Goal: Task Accomplishment & Management: Use online tool/utility

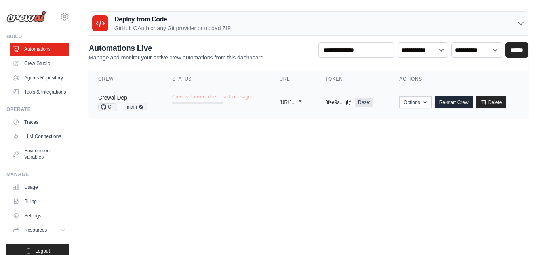
click at [122, 96] on link "Crewai Dep" at bounding box center [112, 97] width 29 height 6
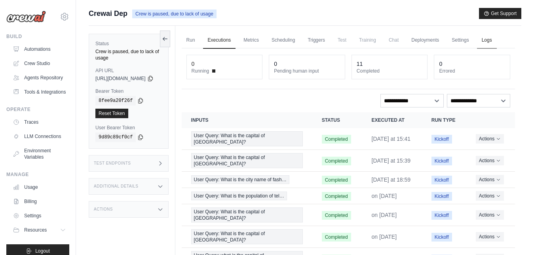
click at [496, 42] on link "Logs" at bounding box center [487, 40] width 20 height 17
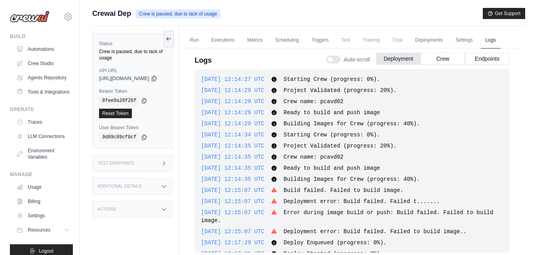
scroll to position [336, 0]
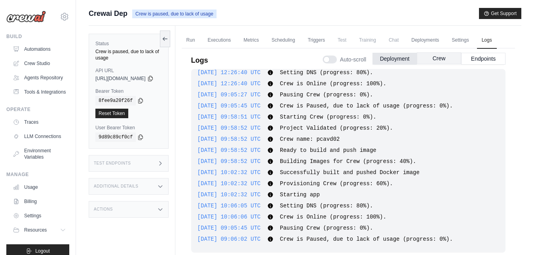
click at [442, 59] on button "Crew" at bounding box center [439, 58] width 44 height 12
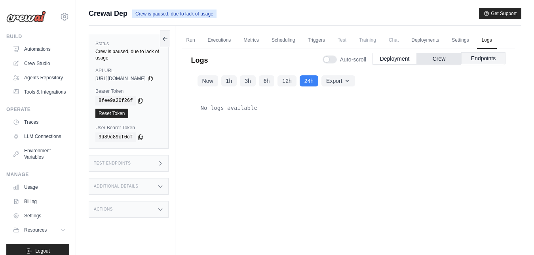
click at [478, 57] on button "Endpoints" at bounding box center [484, 58] width 44 height 12
click at [349, 81] on icon "button" at bounding box center [347, 81] width 3 height 2
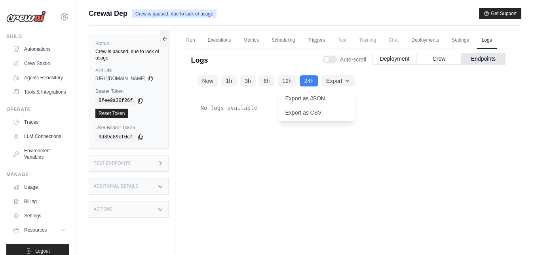
click at [416, 123] on div "No logs available" at bounding box center [348, 172] width 315 height 158
click at [42, 48] on link "Automations" at bounding box center [40, 49] width 60 height 13
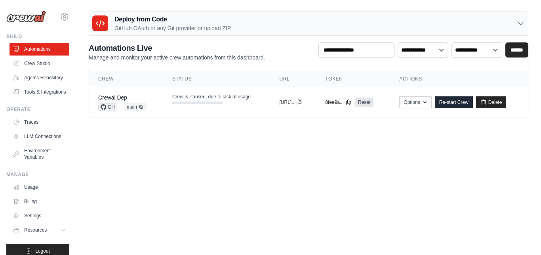
click at [454, 103] on link "Re-start Crew" at bounding box center [454, 102] width 38 height 12
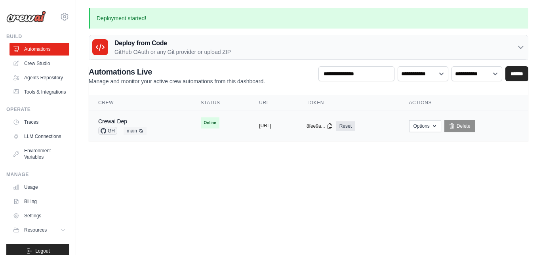
click at [266, 126] on button "[URL]" at bounding box center [265, 125] width 12 height 6
click at [125, 119] on link "Crewai Dep" at bounding box center [112, 121] width 29 height 6
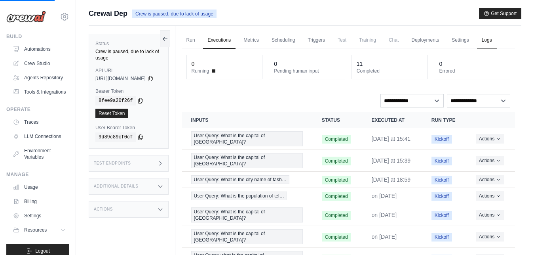
click at [497, 40] on link "Logs" at bounding box center [487, 40] width 20 height 17
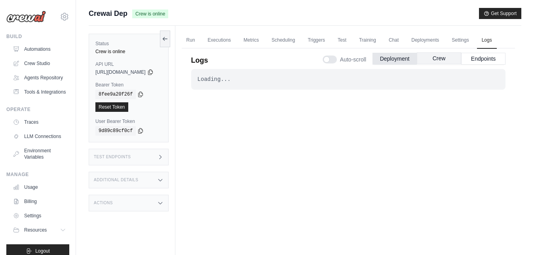
click at [437, 59] on button "Crew" at bounding box center [439, 58] width 44 height 12
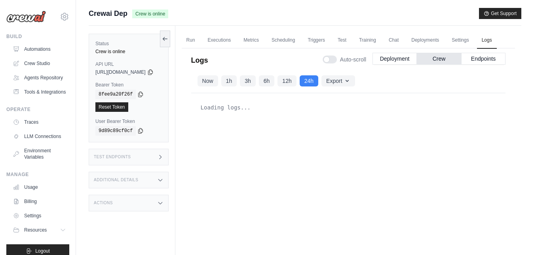
click at [419, 141] on div "Loading logs..." at bounding box center [348, 172] width 315 height 158
click at [484, 60] on button "Endpoints" at bounding box center [484, 58] width 44 height 12
click at [32, 53] on link "Automations" at bounding box center [40, 49] width 60 height 13
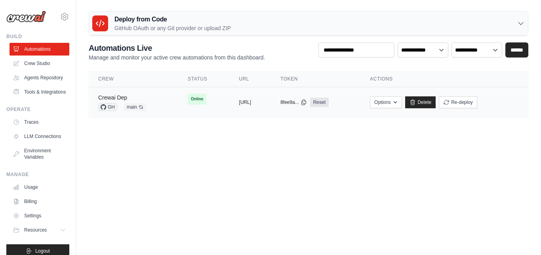
click at [115, 98] on link "Crewai Dep" at bounding box center [112, 97] width 29 height 6
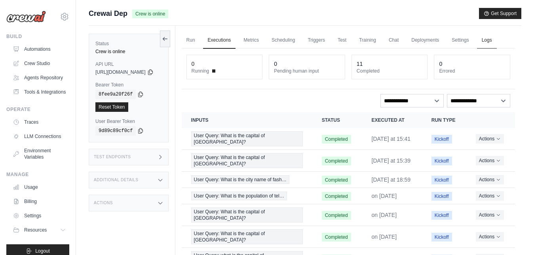
click at [497, 38] on link "Logs" at bounding box center [487, 40] width 20 height 17
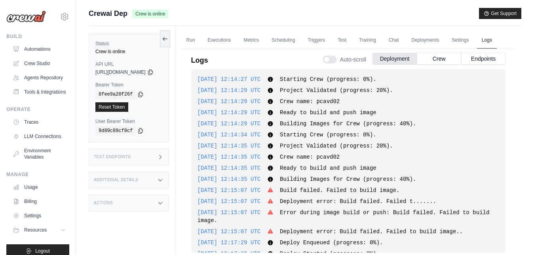
scroll to position [447, 0]
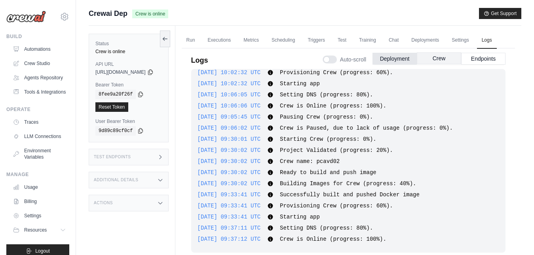
click at [446, 60] on button "Crew" at bounding box center [439, 58] width 44 height 12
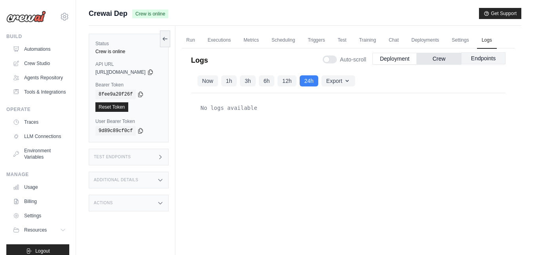
click at [483, 60] on button "Endpoints" at bounding box center [484, 58] width 44 height 12
click at [200, 44] on link "Run" at bounding box center [191, 40] width 18 height 17
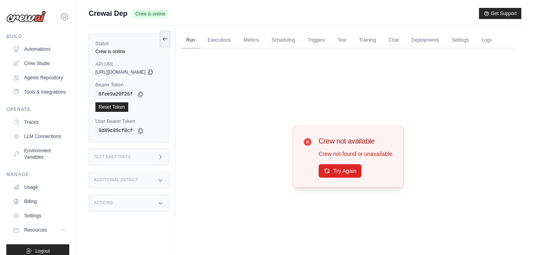
click at [200, 42] on link "Run" at bounding box center [191, 40] width 18 height 17
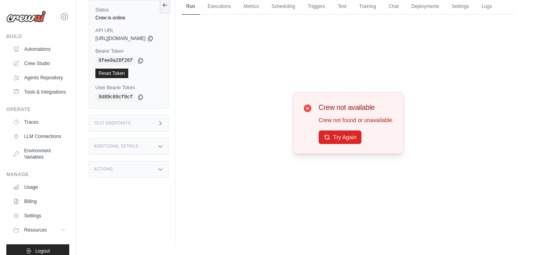
scroll to position [34, 0]
click at [164, 126] on icon at bounding box center [160, 123] width 6 height 6
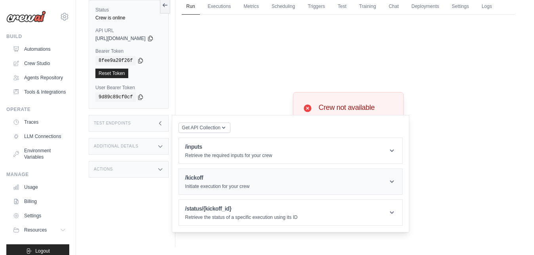
click at [226, 179] on h1 "/kickoff" at bounding box center [217, 178] width 65 height 8
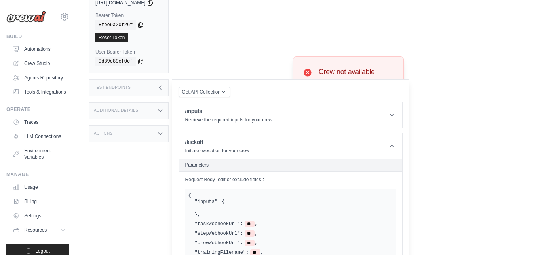
scroll to position [70, 0]
click at [263, 113] on h1 "/inputs" at bounding box center [228, 111] width 87 height 8
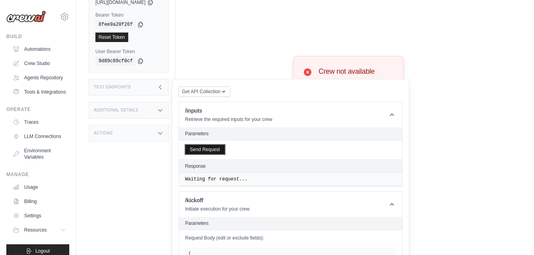
click at [225, 151] on button "Send Request" at bounding box center [205, 150] width 40 height 10
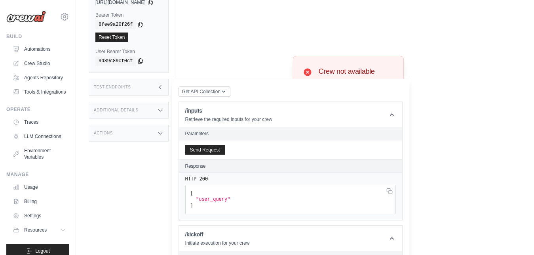
scroll to position [0, 0]
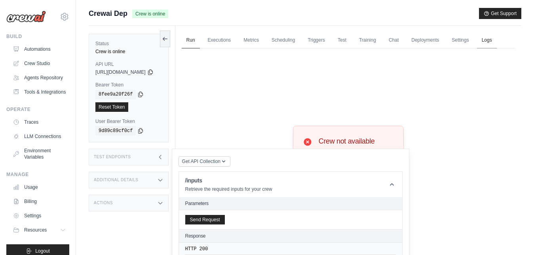
click at [497, 43] on link "Logs" at bounding box center [487, 40] width 20 height 17
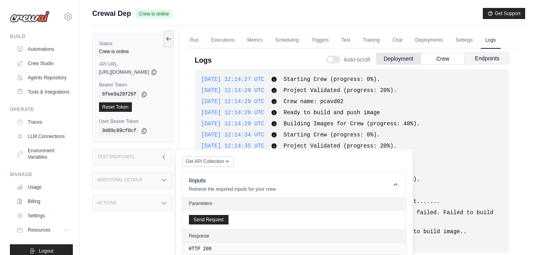
scroll to position [447, 0]
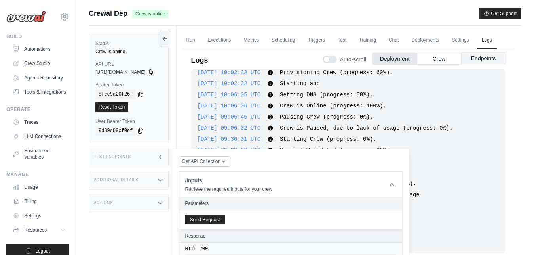
click at [486, 57] on button "Endpoints" at bounding box center [484, 58] width 44 height 12
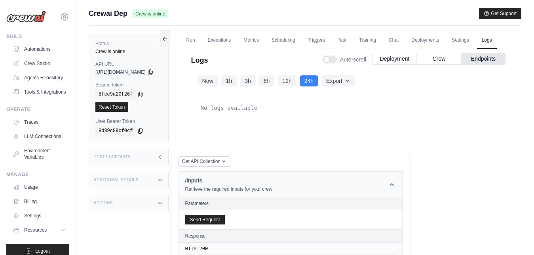
click at [396, 184] on icon at bounding box center [392, 184] width 8 height 8
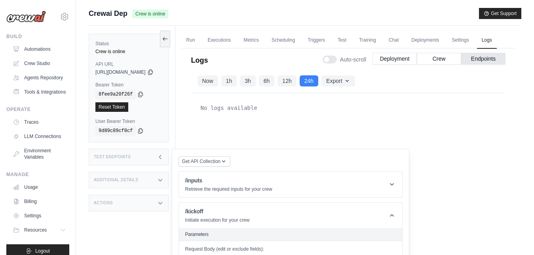
click at [164, 156] on icon at bounding box center [160, 157] width 6 height 6
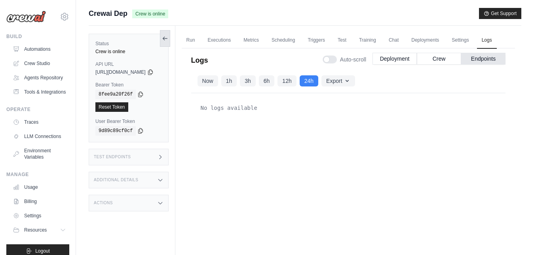
click at [168, 38] on icon at bounding box center [165, 38] width 6 height 6
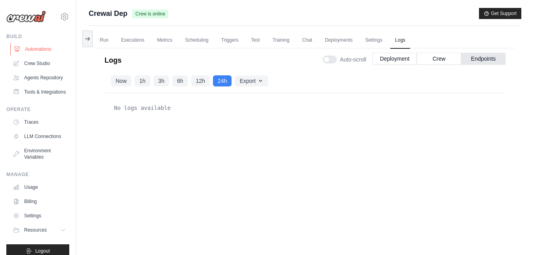
click at [44, 47] on link "Automations" at bounding box center [40, 49] width 60 height 13
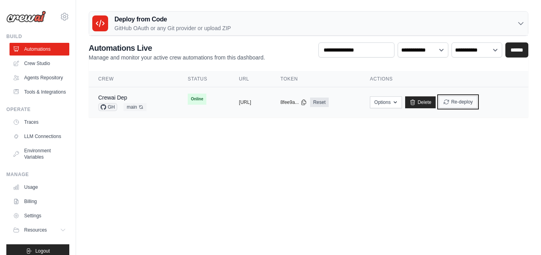
click at [477, 103] on button "Re-deploy" at bounding box center [458, 102] width 38 height 12
